Goal: Task Accomplishment & Management: Manage account settings

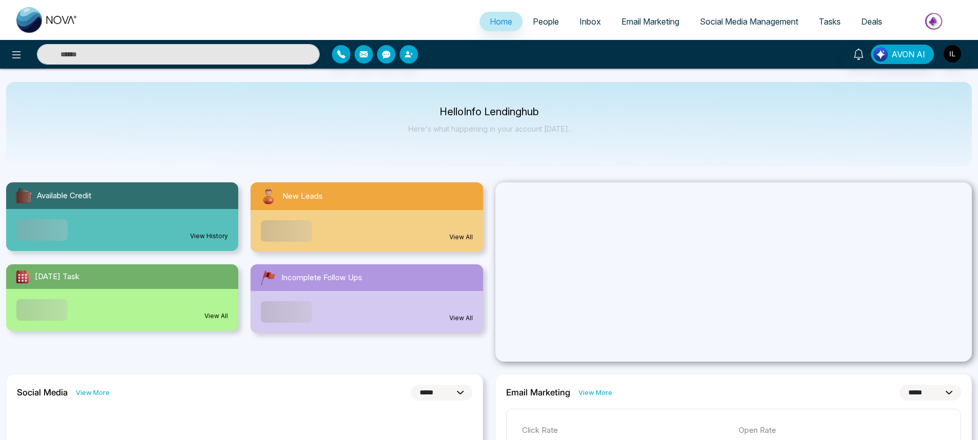
select select "*"
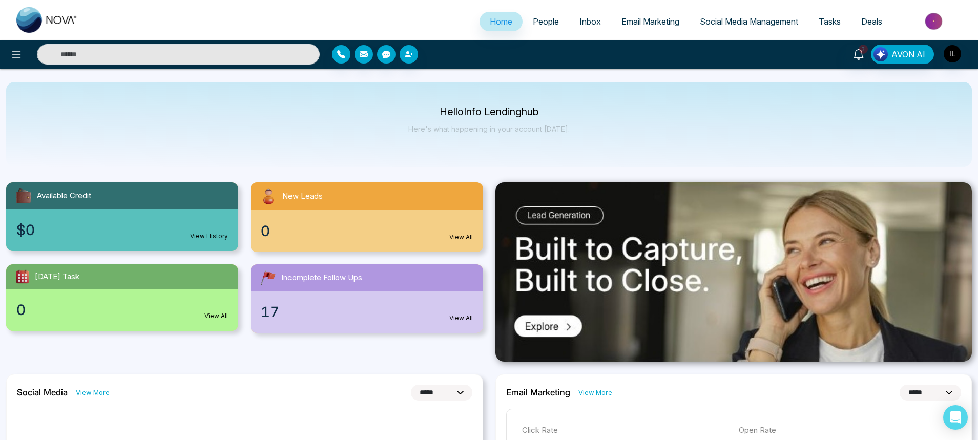
click at [639, 27] on link "Email Marketing" at bounding box center [650, 21] width 78 height 19
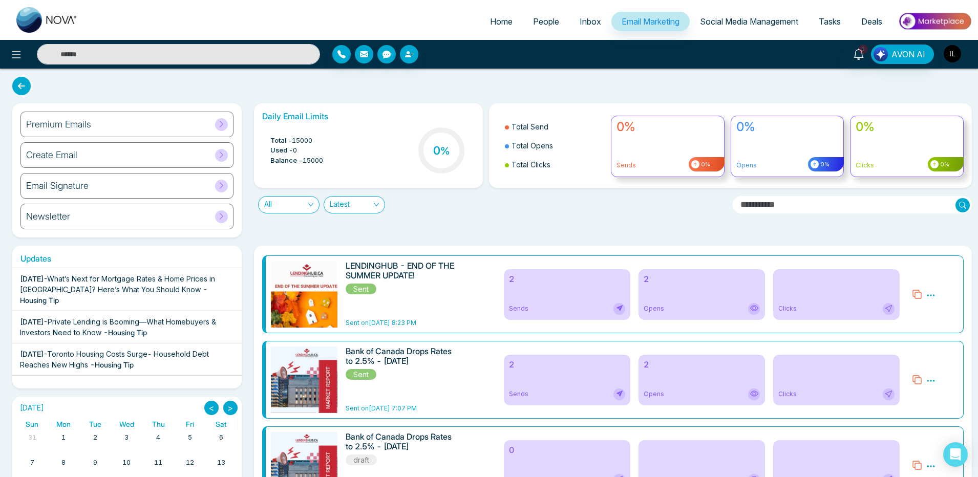
click at [958, 53] on img "button" at bounding box center [952, 53] width 17 height 17
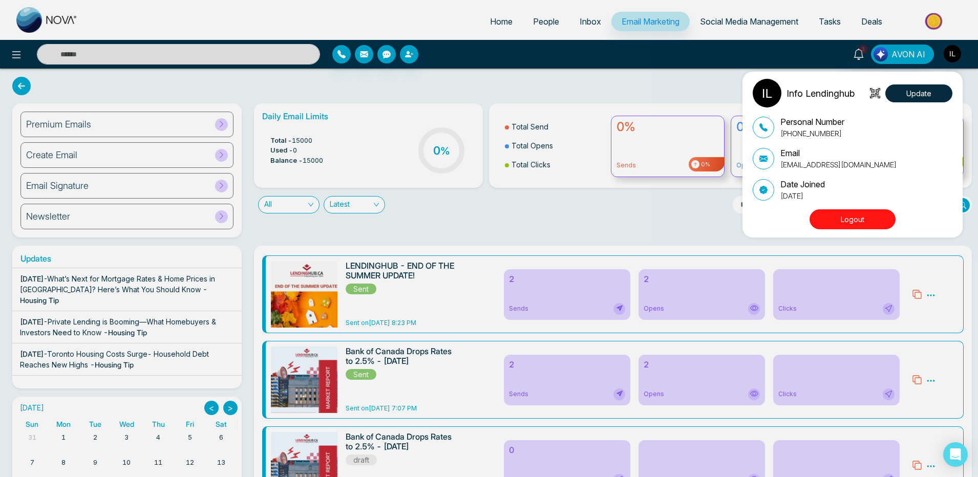
click at [864, 90] on button "Logout" at bounding box center [853, 220] width 86 height 20
